Goal: Navigation & Orientation: Understand site structure

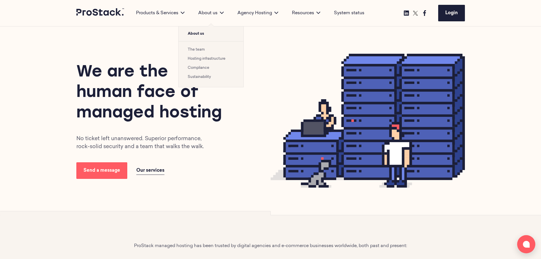
click at [202, 60] on link "Hosting infrastructure" at bounding box center [207, 59] width 38 height 4
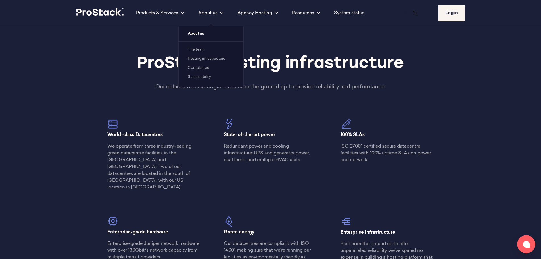
click at [200, 50] on link "The team" at bounding box center [196, 50] width 17 height 4
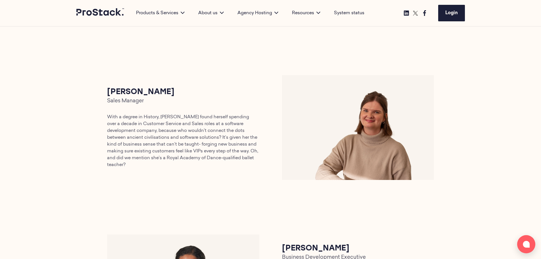
scroll to position [1051, 0]
click at [201, 61] on link "Hosting infrastructure" at bounding box center [207, 59] width 38 height 4
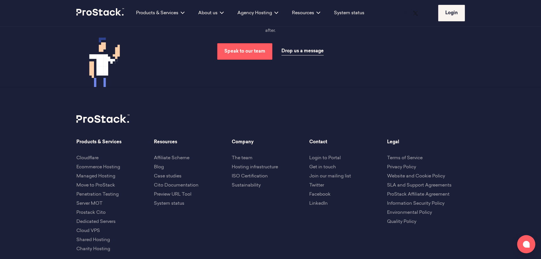
scroll to position [1364, 0]
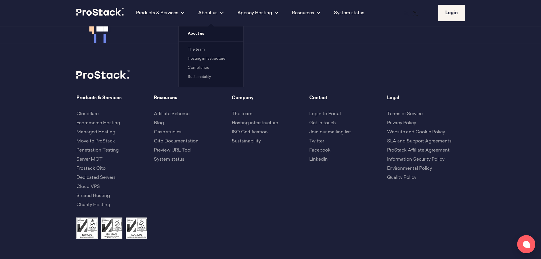
click at [198, 51] on link "The team" at bounding box center [196, 50] width 17 height 4
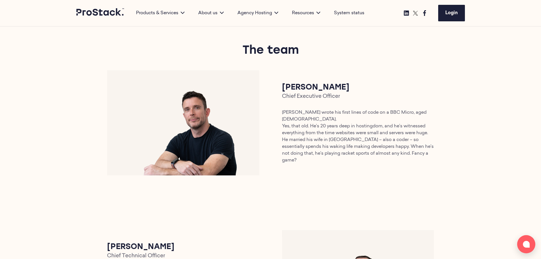
scroll to position [256, 0]
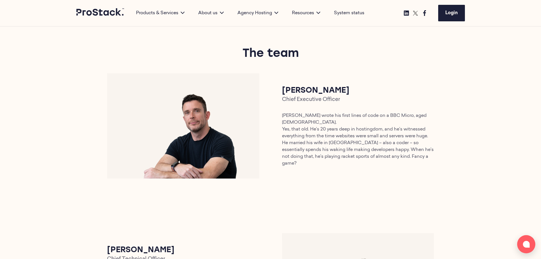
click at [331, 131] on p "[PERSON_NAME] wrote his first lines of code on a BBC Micro, aged [DEMOGRAPHIC_D…" at bounding box center [358, 139] width 152 height 55
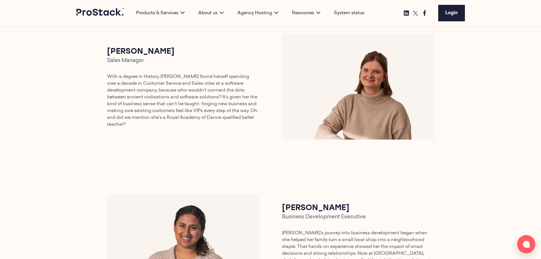
scroll to position [1080, 0]
